Goal: Information Seeking & Learning: Learn about a topic

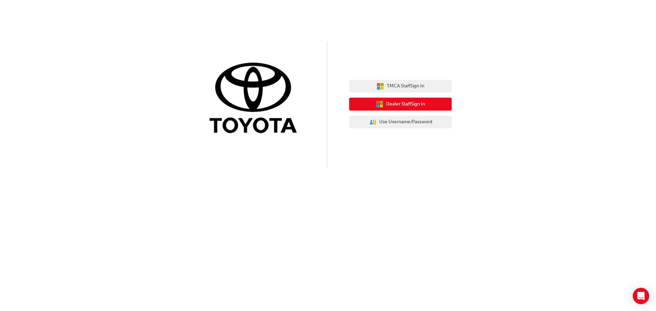
click at [408, 106] on span "Dealer Staff Sign In" at bounding box center [405, 105] width 39 height 8
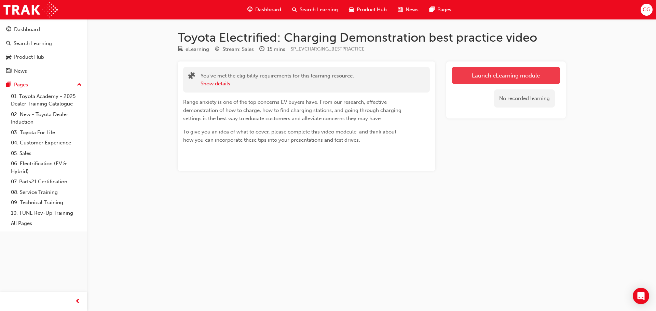
click at [528, 69] on link "Launch eLearning module" at bounding box center [506, 75] width 109 height 17
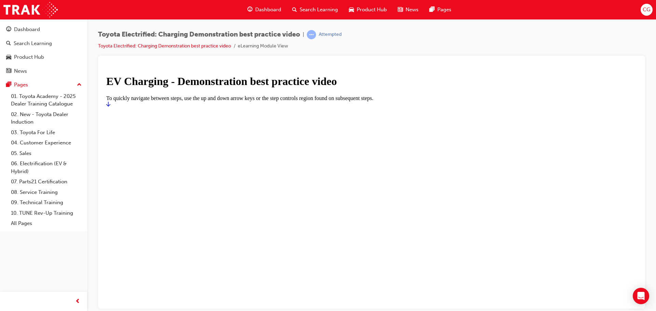
click at [516, 107] on div at bounding box center [371, 107] width 531 height 0
click at [358, 88] on h1 "EV Charging - Demonstration best practice video" at bounding box center [371, 81] width 531 height 13
click at [110, 106] on icon "Start" at bounding box center [108, 104] width 4 height 5
